Goal: Navigation & Orientation: Find specific page/section

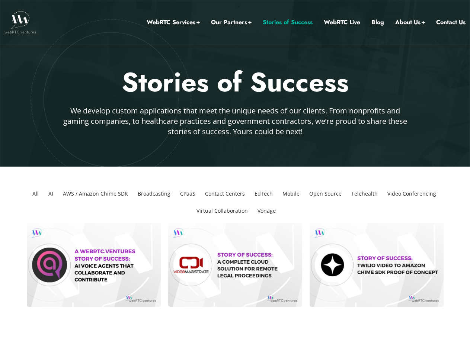
click at [231, 22] on link "Our Partners" at bounding box center [231, 22] width 41 height 10
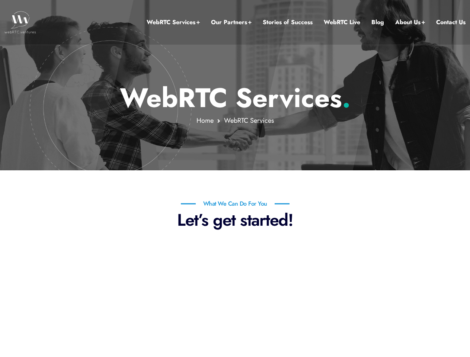
click at [231, 22] on link "Our Partners" at bounding box center [231, 22] width 41 height 10
